Goal: Transaction & Acquisition: Purchase product/service

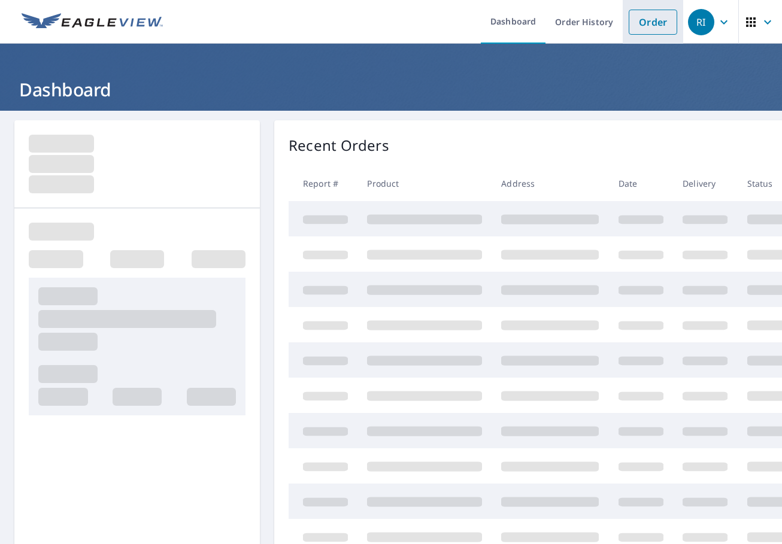
click at [650, 20] on link "Order" at bounding box center [653, 22] width 49 height 25
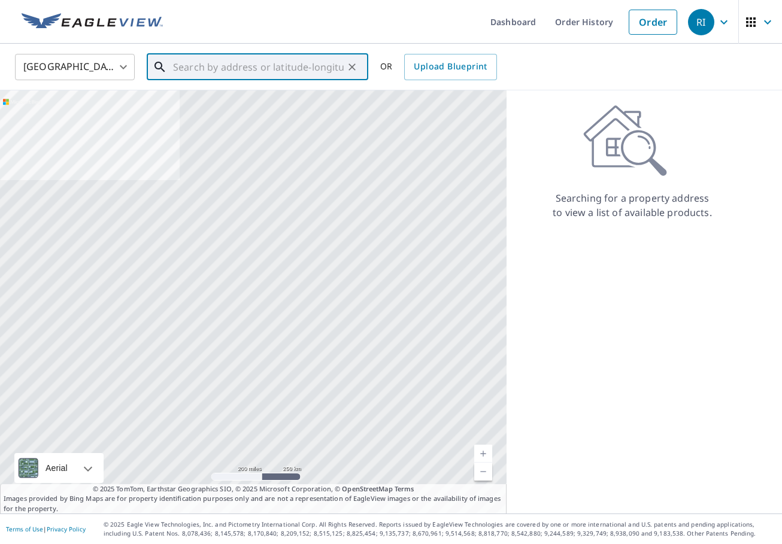
click at [237, 72] on input "text" at bounding box center [258, 67] width 171 height 34
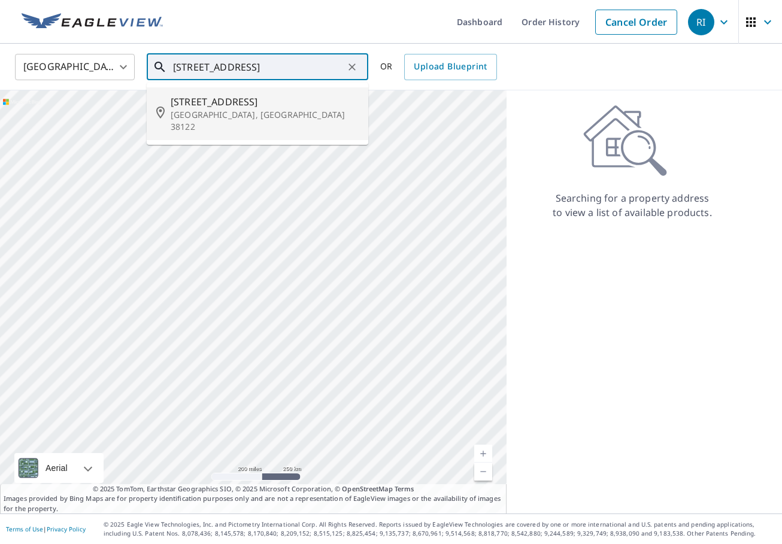
click at [217, 108] on span "[STREET_ADDRESS]" at bounding box center [265, 102] width 188 height 14
type input "[STREET_ADDRESS]"
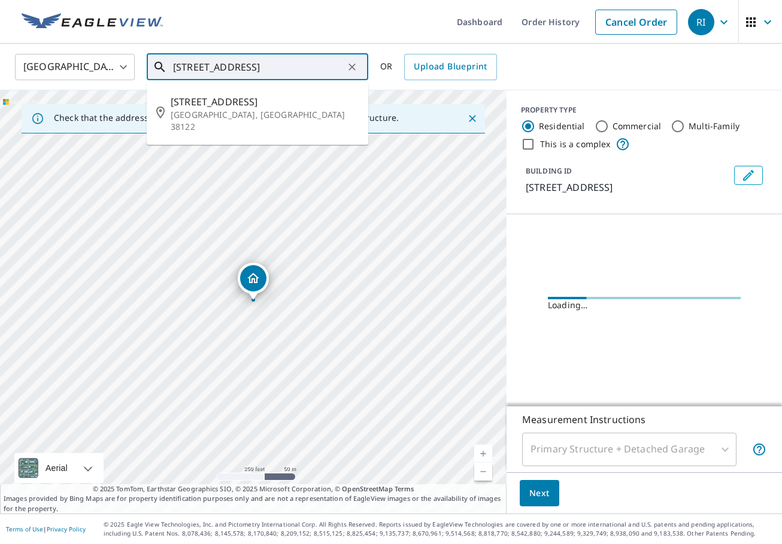
drag, startPoint x: 260, startPoint y: 69, endPoint x: 190, endPoint y: 69, distance: 70.7
click at [163, 65] on div "[STREET_ADDRESS] ​" at bounding box center [258, 67] width 222 height 26
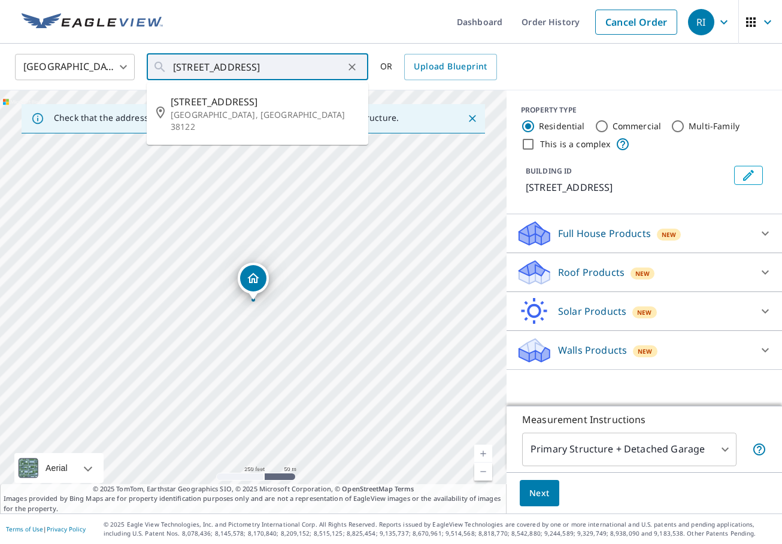
click at [765, 272] on icon at bounding box center [765, 272] width 14 height 14
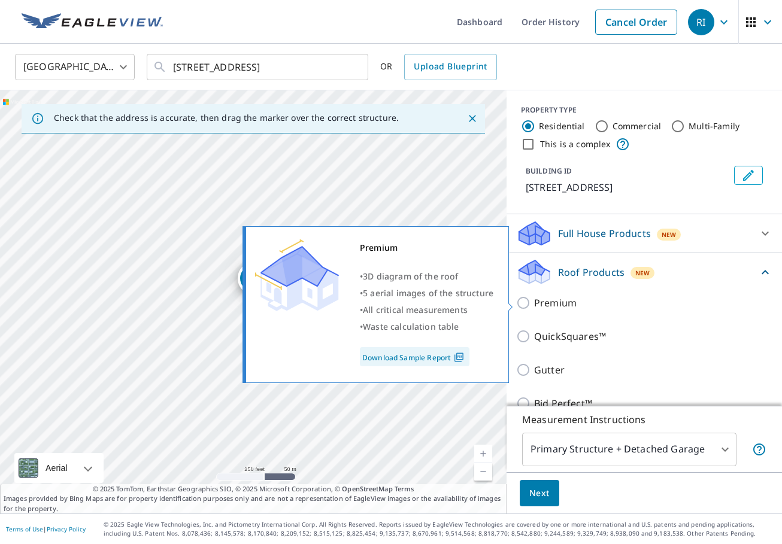
click at [526, 301] on input "Premium" at bounding box center [525, 303] width 18 height 14
checkbox input "true"
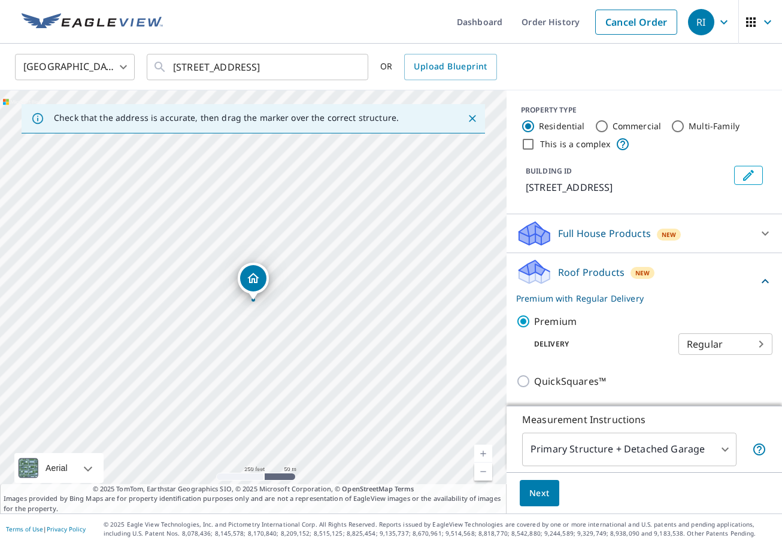
click at [723, 449] on body "RI RI Dashboard Order History Cancel Order RI [GEOGRAPHIC_DATA] [GEOGRAPHIC_DAT…" at bounding box center [391, 272] width 782 height 544
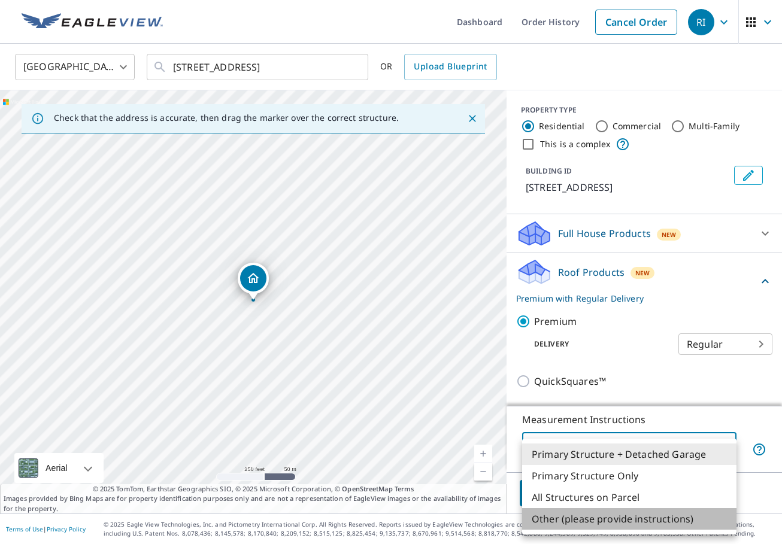
click at [634, 513] on li "Other (please provide instructions)" at bounding box center [629, 519] width 214 height 22
type input "5"
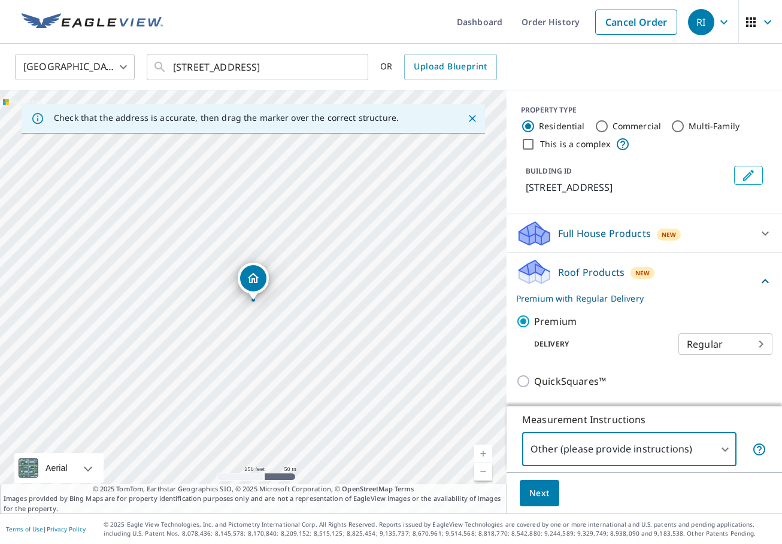
click at [535, 492] on span "Next" at bounding box center [539, 493] width 20 height 15
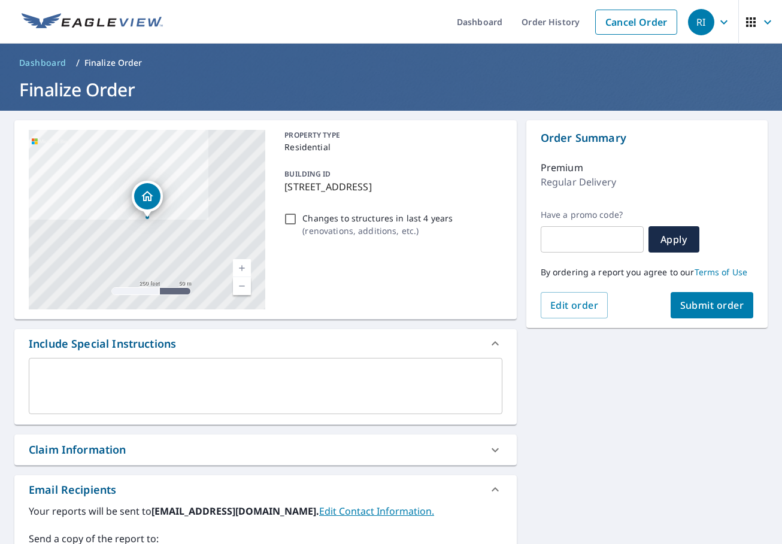
drag, startPoint x: 236, startPoint y: 374, endPoint x: 249, endPoint y: 372, distance: 12.8
click at [236, 374] on textarea at bounding box center [265, 386] width 457 height 34
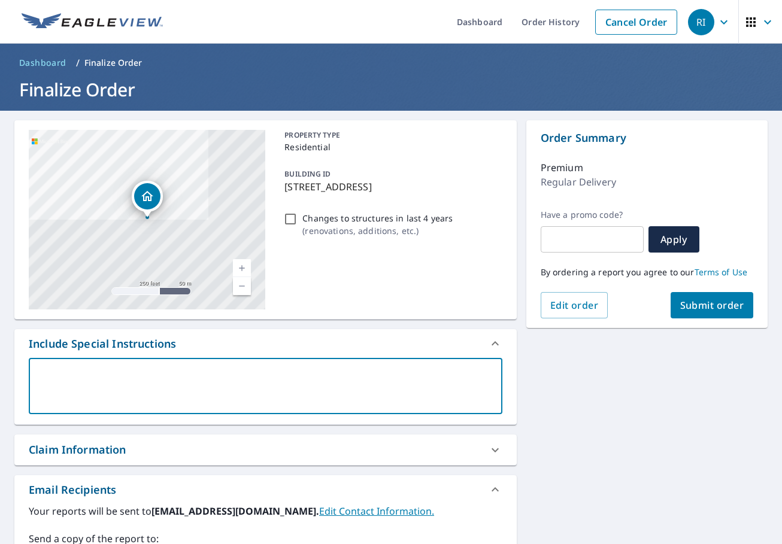
type textarea "H"
type textarea "x"
type textarea "Ho"
type textarea "x"
type textarea "Hou"
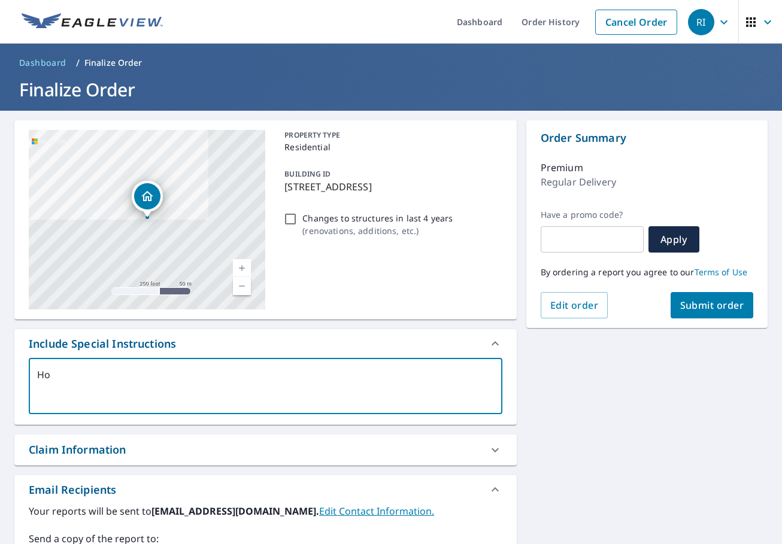
type textarea "x"
type textarea "Hous"
type textarea "x"
type textarea "House"
type textarea "x"
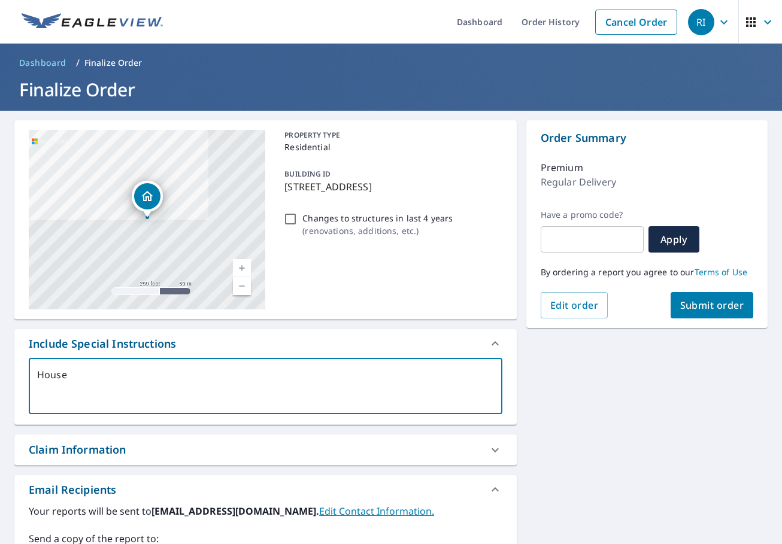
type textarea "House"
type textarea "x"
type textarea "House &"
type textarea "x"
type textarea "House &"
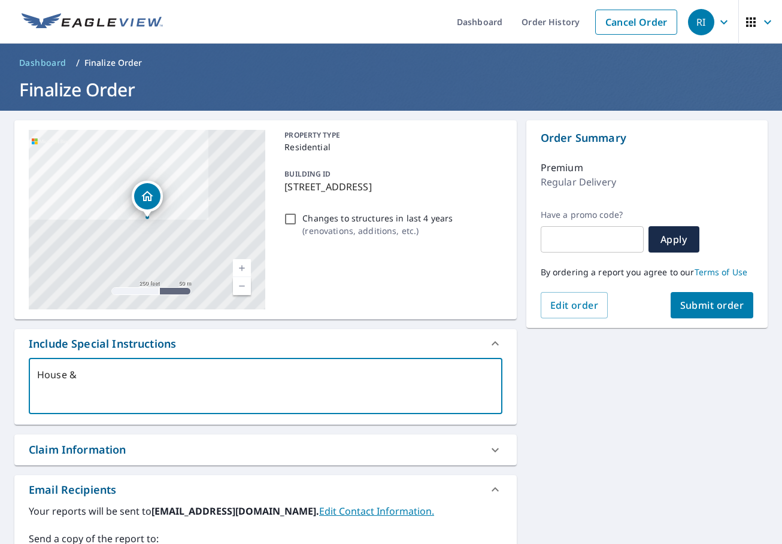
type textarea "x"
type textarea "House & S"
type textarea "x"
type textarea "House & Sh"
type textarea "x"
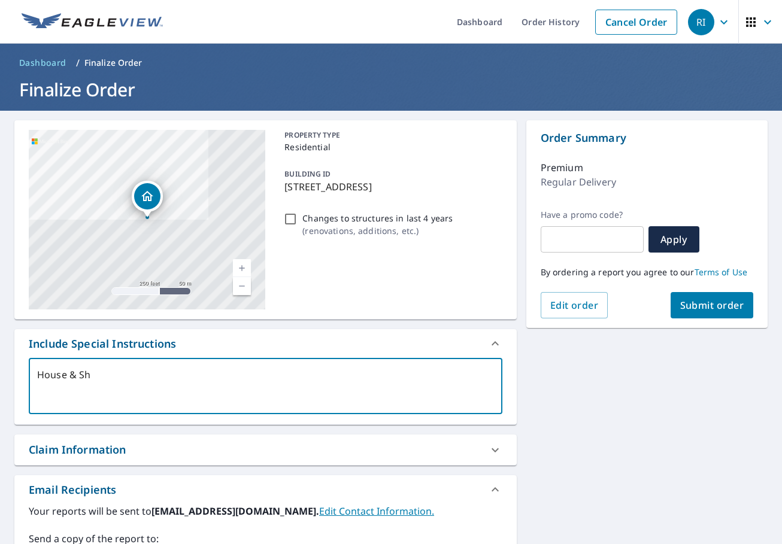
type textarea "House & Sho"
type textarea "x"
type textarea "House & Shop"
type textarea "x"
type textarea "House & Shop"
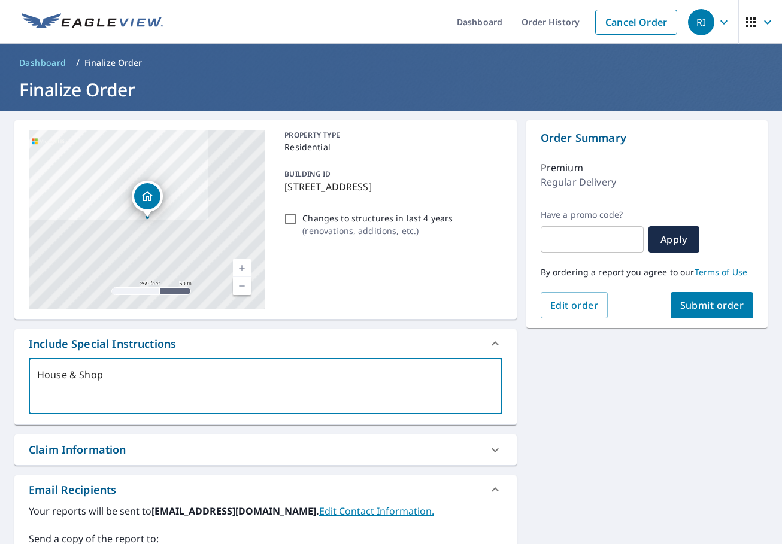
click at [495, 342] on icon at bounding box center [495, 343] width 7 height 4
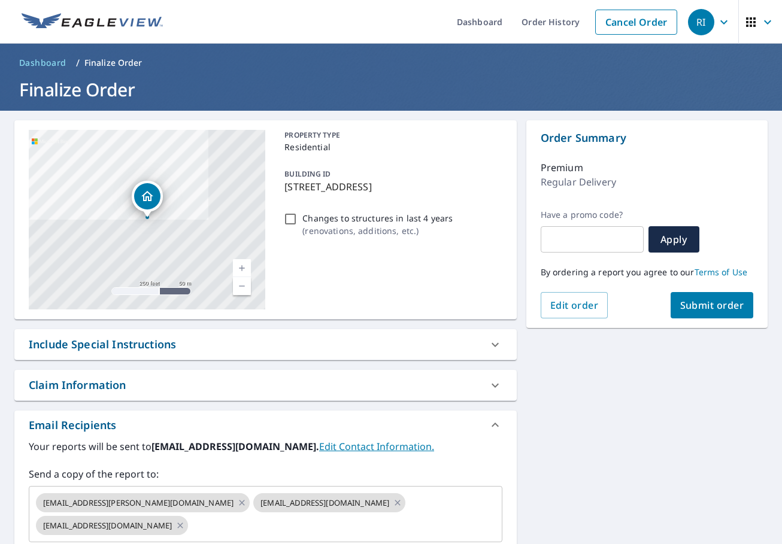
click at [495, 387] on icon at bounding box center [495, 385] width 14 height 14
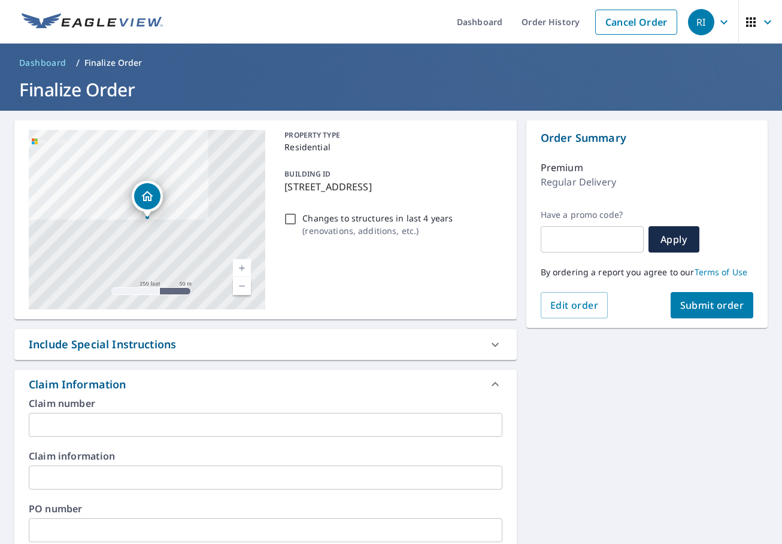
click at [56, 422] on input "text" at bounding box center [266, 425] width 474 height 24
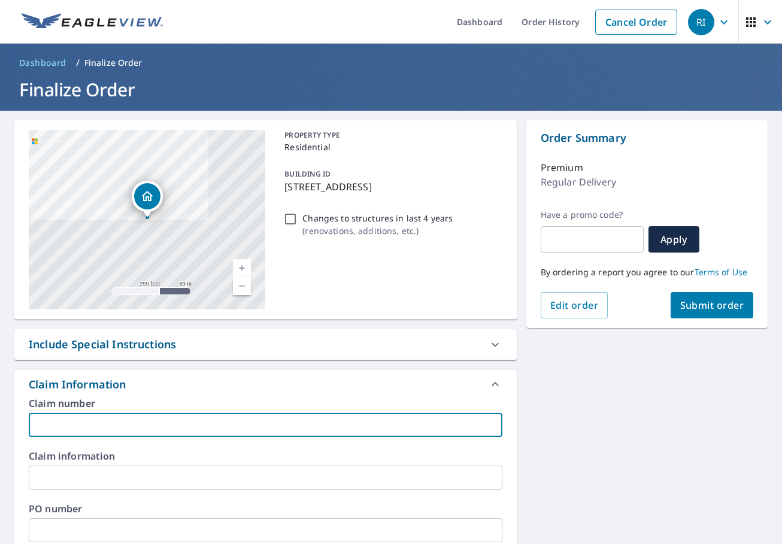
paste input "[PERSON_NAME]"
type textarea "x"
type input "[PERSON_NAME]"
type textarea "x"
type input "[PERSON_NAME]"
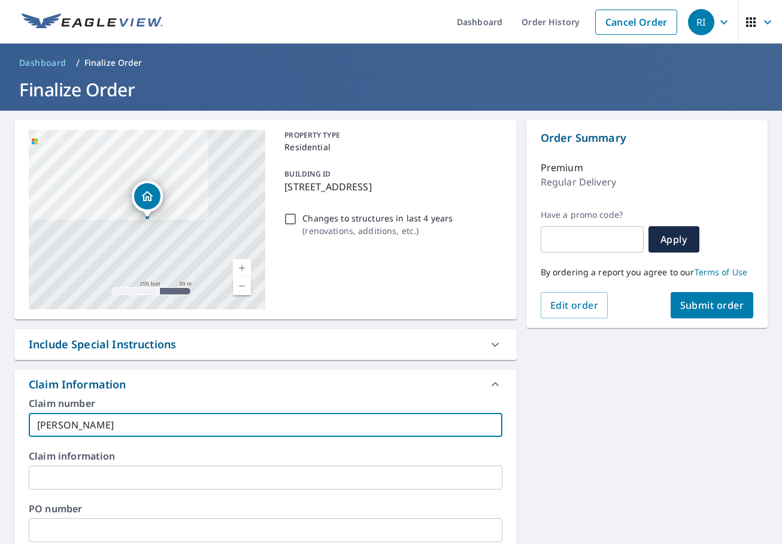
type textarea "x"
type input "[PERSON_NAME] -"
type textarea "x"
type input "[PERSON_NAME] -"
type textarea "x"
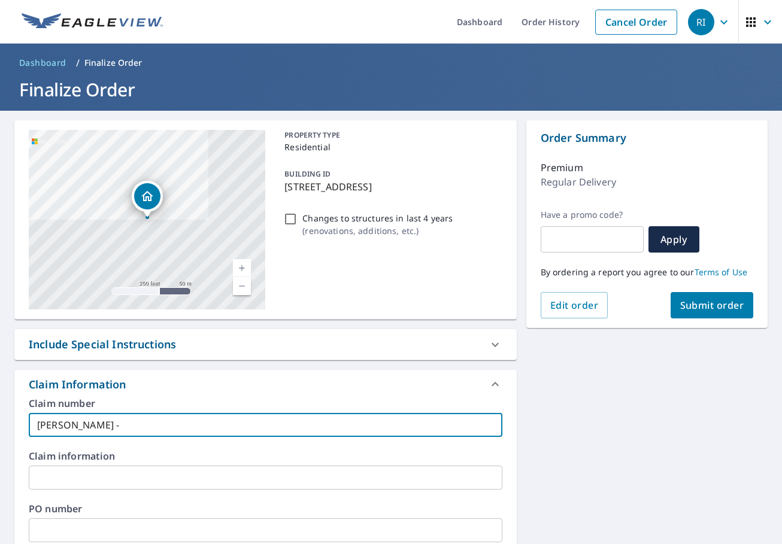
type input "[PERSON_NAME] - C"
type textarea "x"
type input "[PERSON_NAME] - CW"
click at [496, 380] on icon at bounding box center [495, 384] width 14 height 14
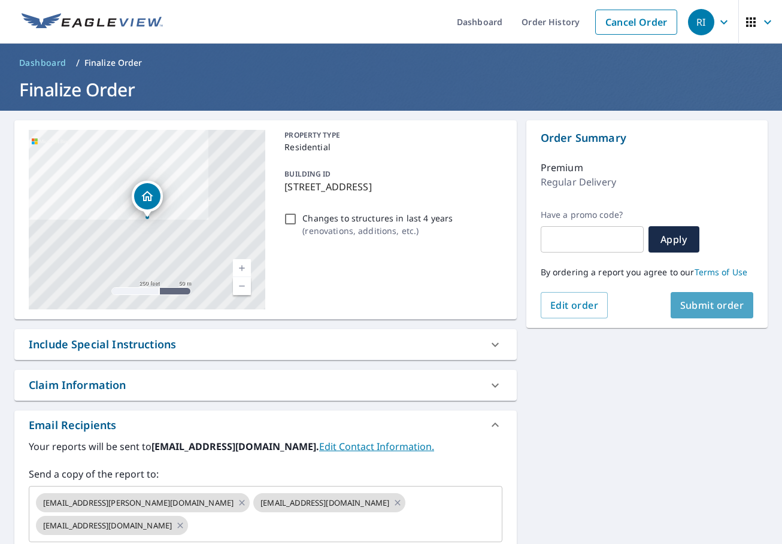
click at [721, 305] on span "Submit order" at bounding box center [712, 305] width 64 height 13
type textarea "x"
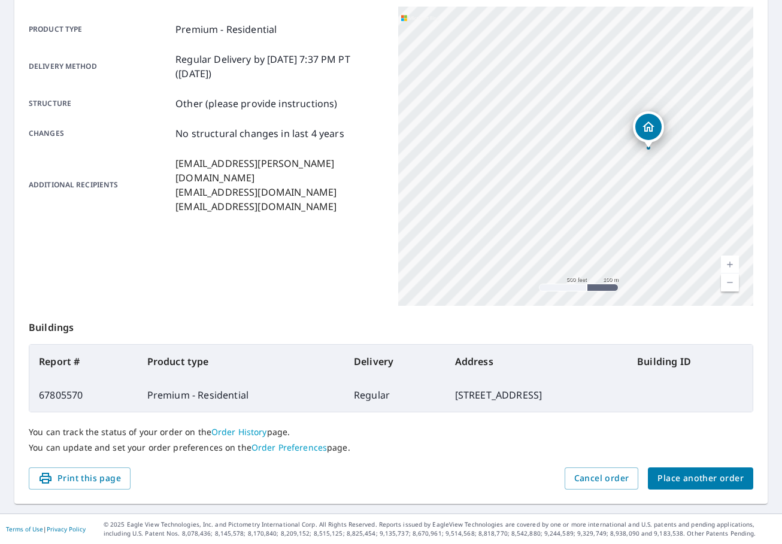
scroll to position [160, 0]
